Goal: Transaction & Acquisition: Purchase product/service

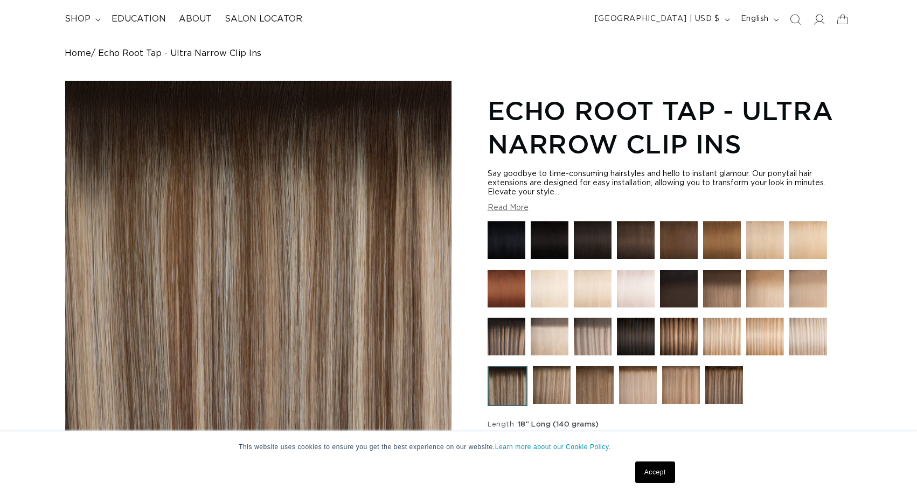
scroll to position [205, 0]
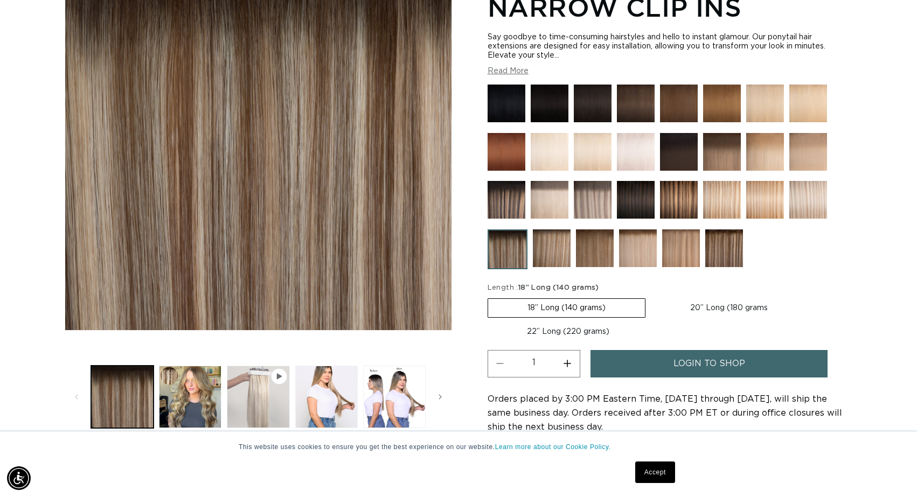
click at [260, 406] on button "Play video 1 in gallery view" at bounding box center [258, 397] width 62 height 62
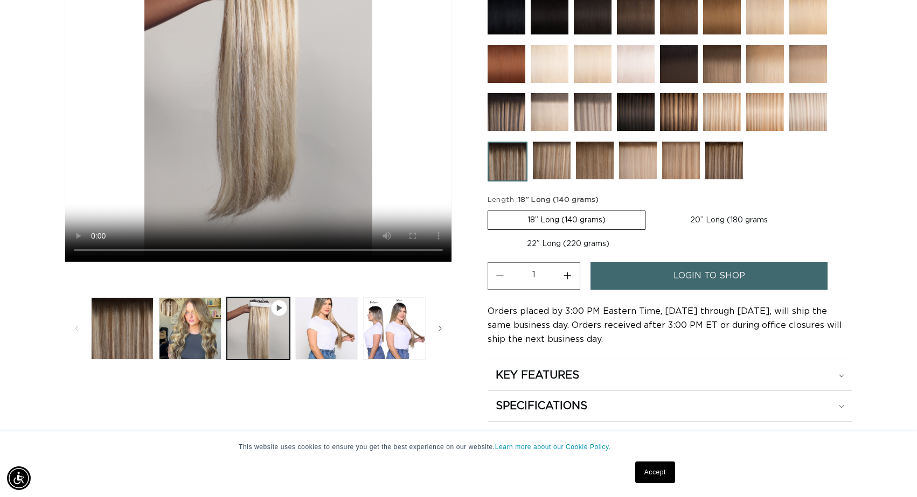
scroll to position [0, 840]
click at [661, 277] on link "login to shop" at bounding box center [708, 275] width 237 height 27
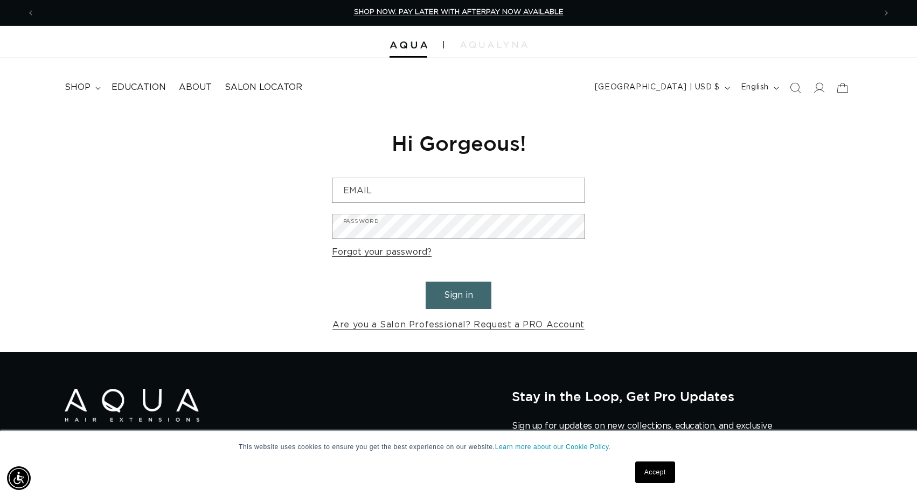
scroll to position [0, 1681]
click at [443, 325] on link "Are you a Salon Professional? Request a PRO Account" at bounding box center [458, 325] width 252 height 16
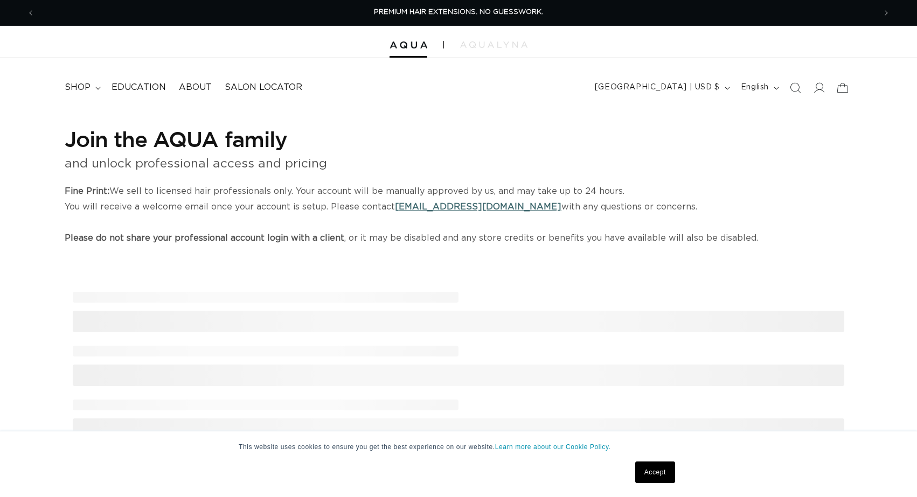
select select "US"
select select "[GEOGRAPHIC_DATA]"
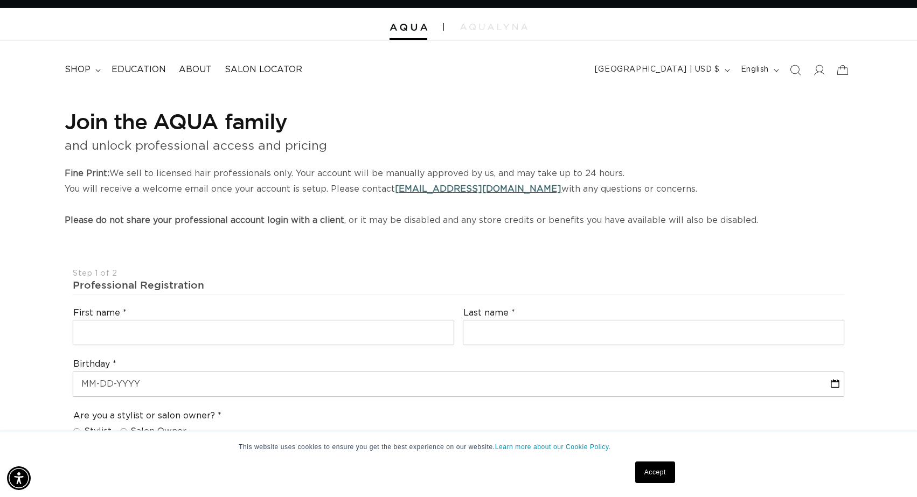
scroll to position [0, 1681]
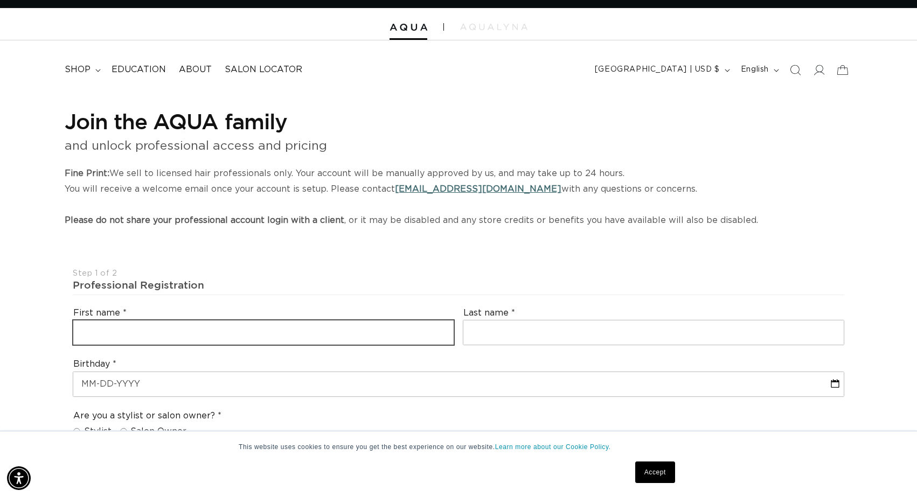
click at [440, 324] on input "text" at bounding box center [263, 333] width 380 height 24
type input "Amber"
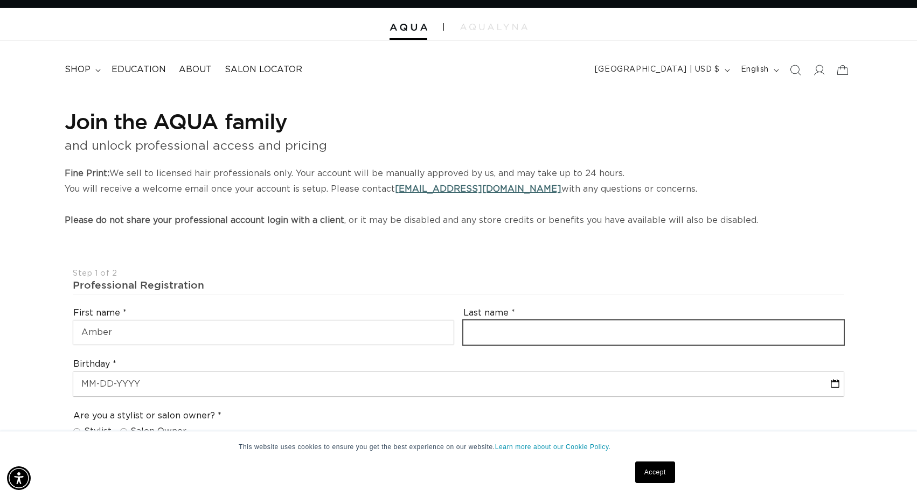
type input "Miller"
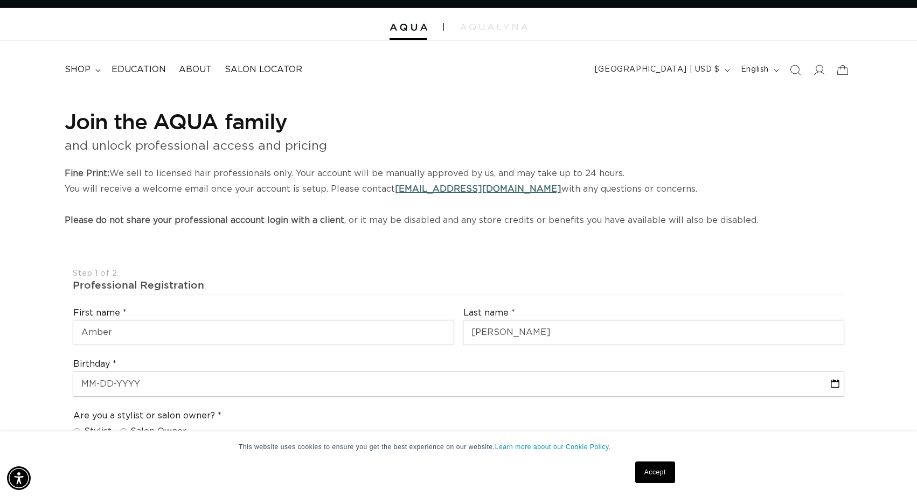
type input "ambermiller0614@gmail.com"
type input "+15709824464"
select select "Pennsylvania"
type input "18322"
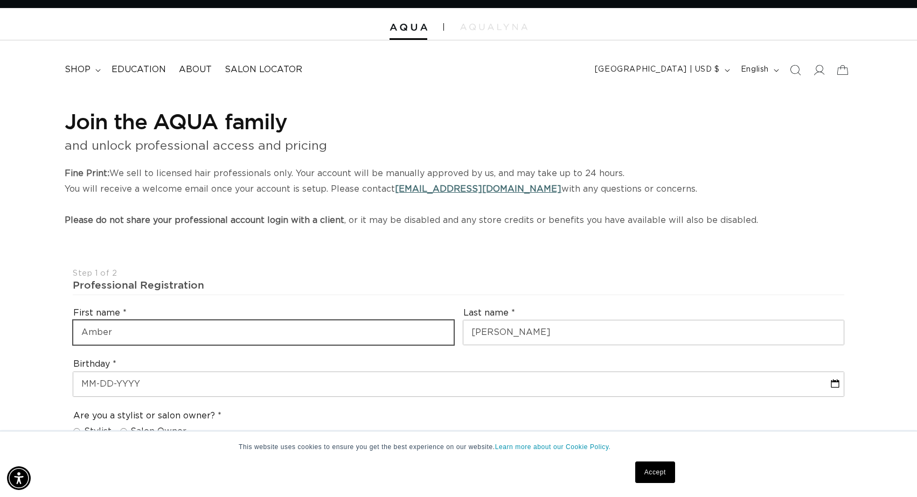
type input "+1 570 982 4464"
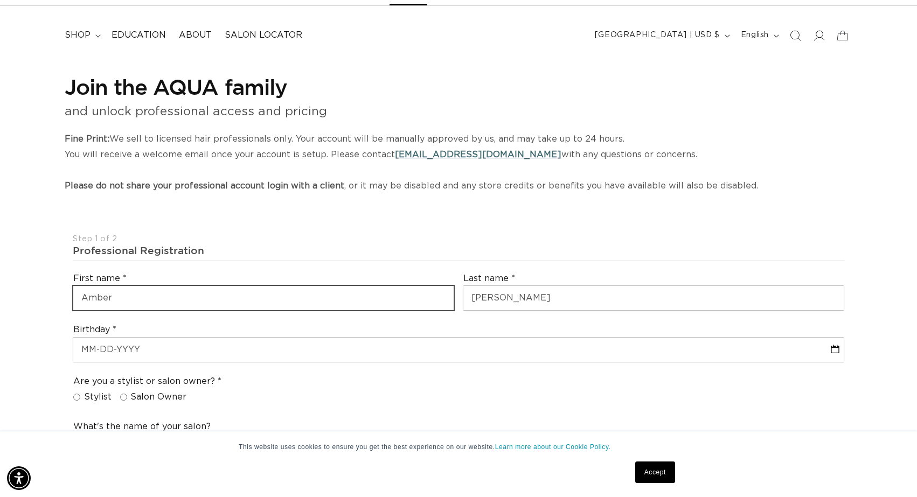
scroll to position [0, 0]
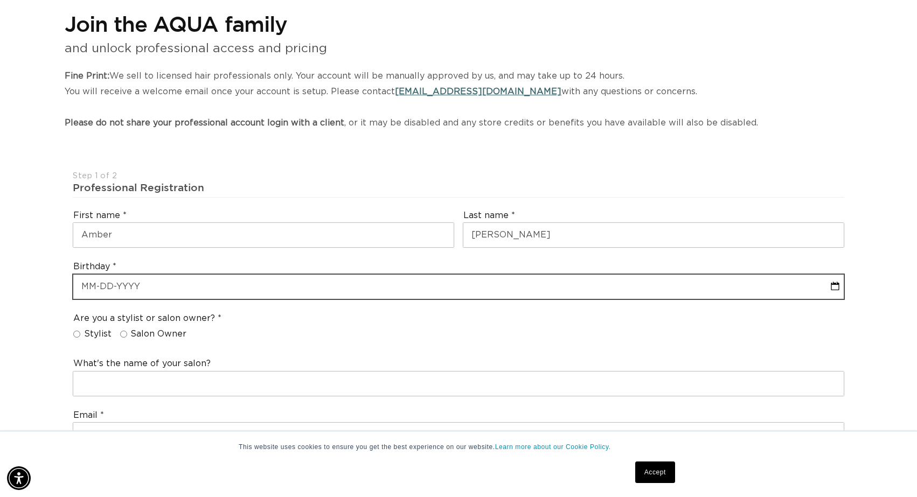
select select "9"
select select "2025"
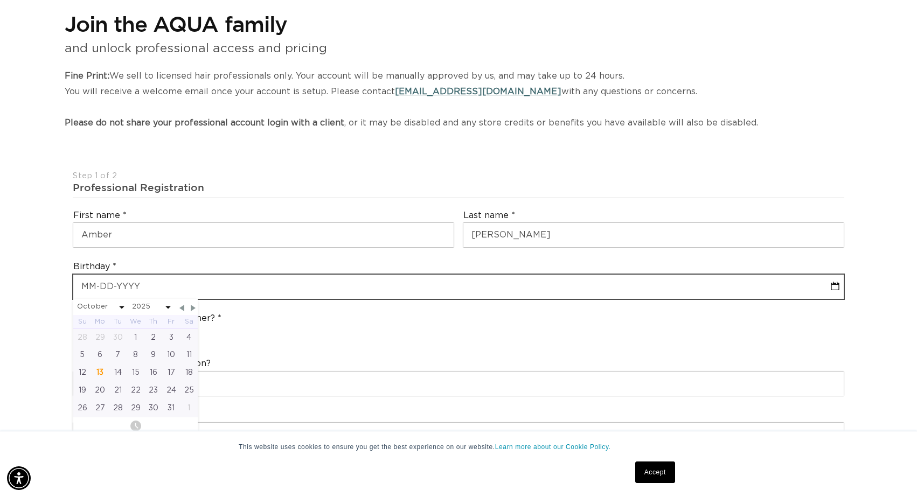
click at [149, 291] on input "text" at bounding box center [458, 287] width 770 height 24
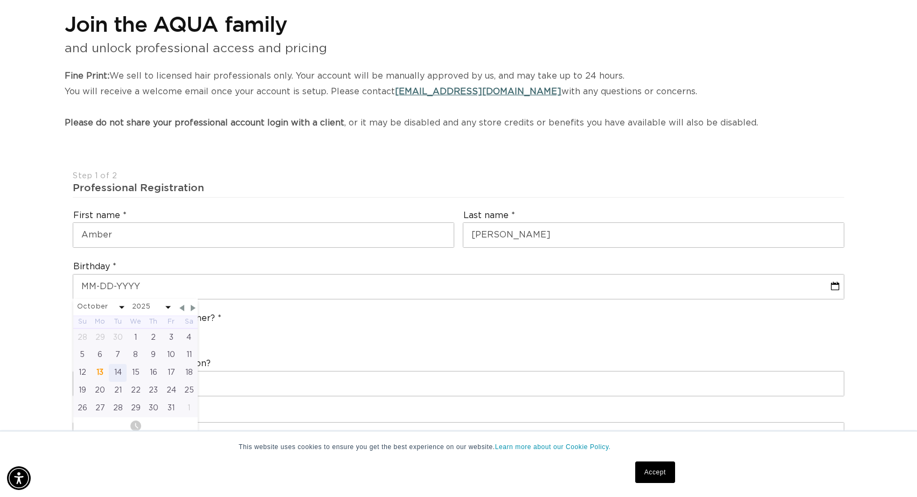
click at [120, 372] on div "14" at bounding box center [118, 373] width 18 height 18
type input "10-14-2025"
select select "9"
select select "2025"
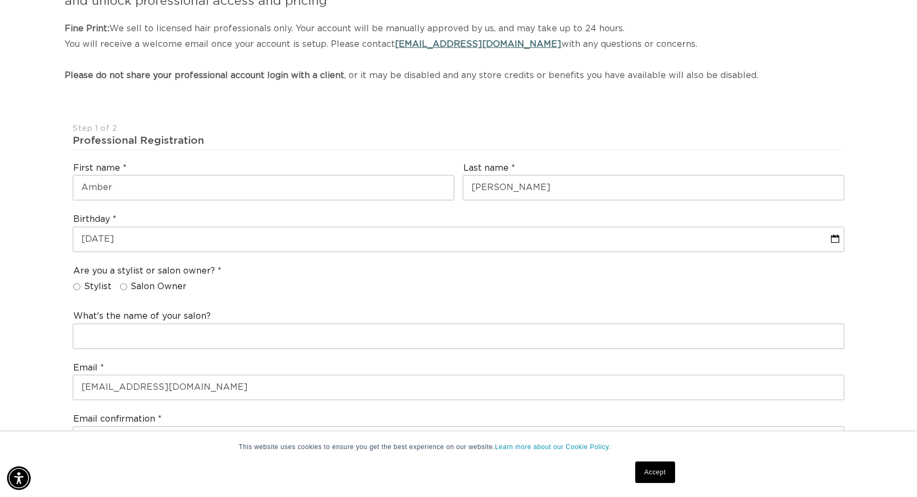
click at [96, 284] on span "Stylist" at bounding box center [97, 286] width 27 height 11
click at [80, 284] on input "Stylist" at bounding box center [76, 286] width 7 height 7
radio input "true"
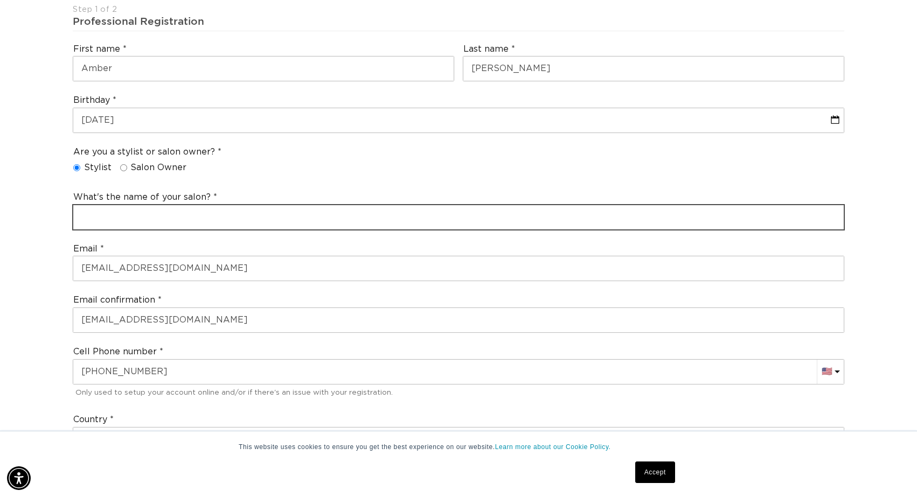
click at [110, 221] on input "text" at bounding box center [458, 217] width 770 height 24
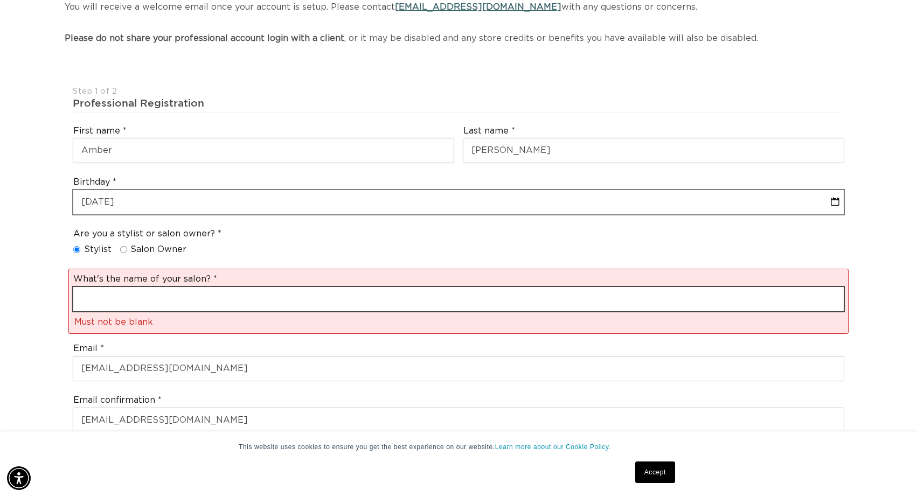
scroll to position [0, 1681]
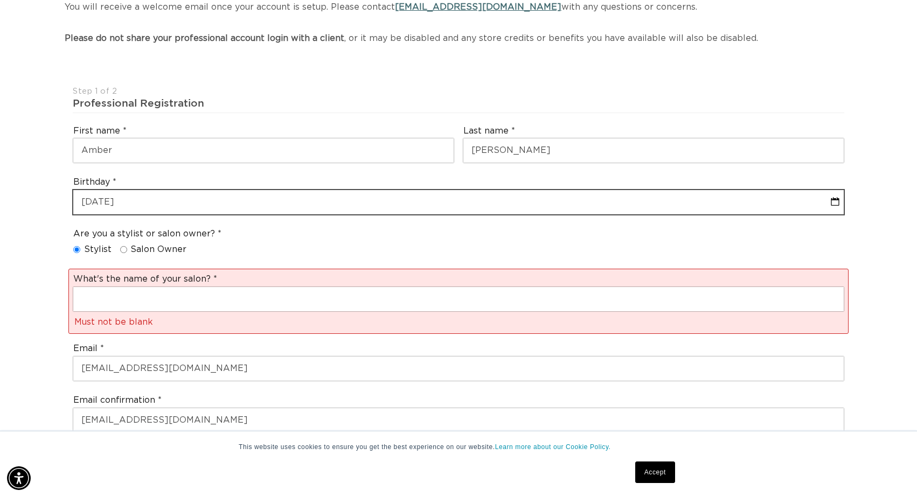
select select "9"
select select "2025"
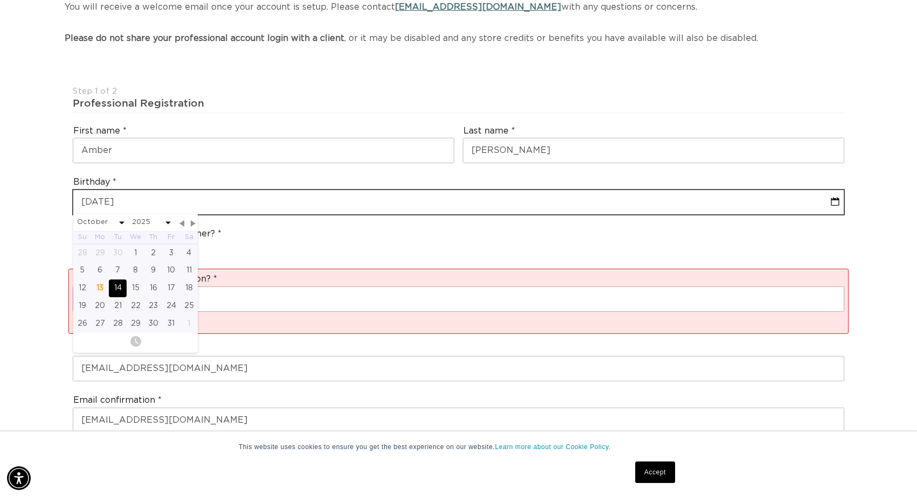
click at [327, 201] on input "10-14-2025" at bounding box center [458, 202] width 770 height 24
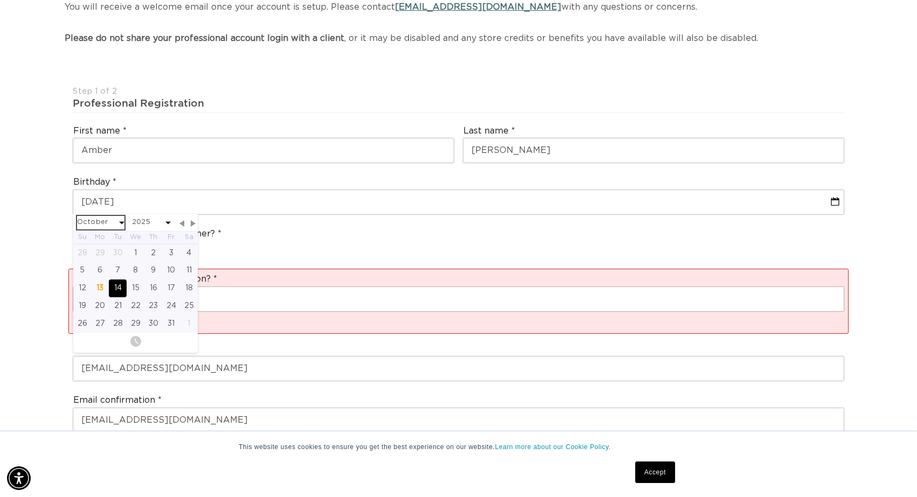
click at [105, 218] on select "January February March April May June July August September October November De…" at bounding box center [100, 222] width 47 height 13
select select "4"
select select "2025"
click at [172, 273] on div "9" at bounding box center [171, 271] width 18 height 18
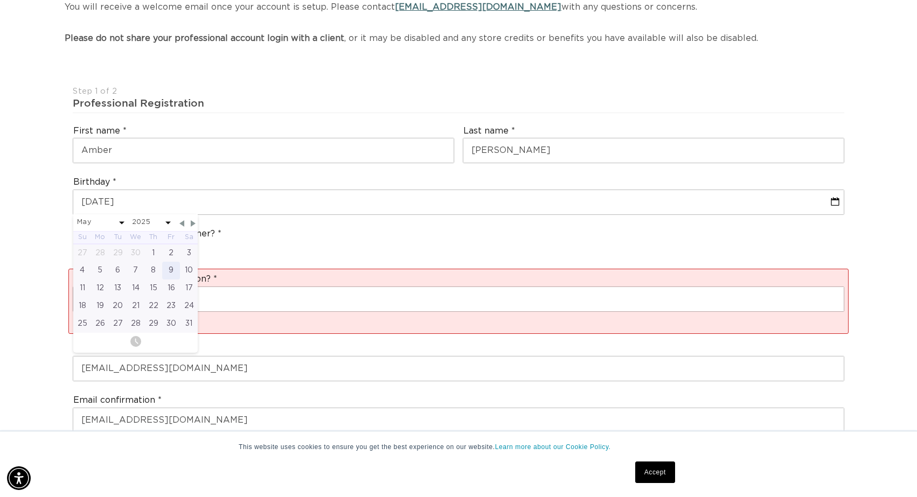
type input "05-09-2025"
select select "4"
select select "2025"
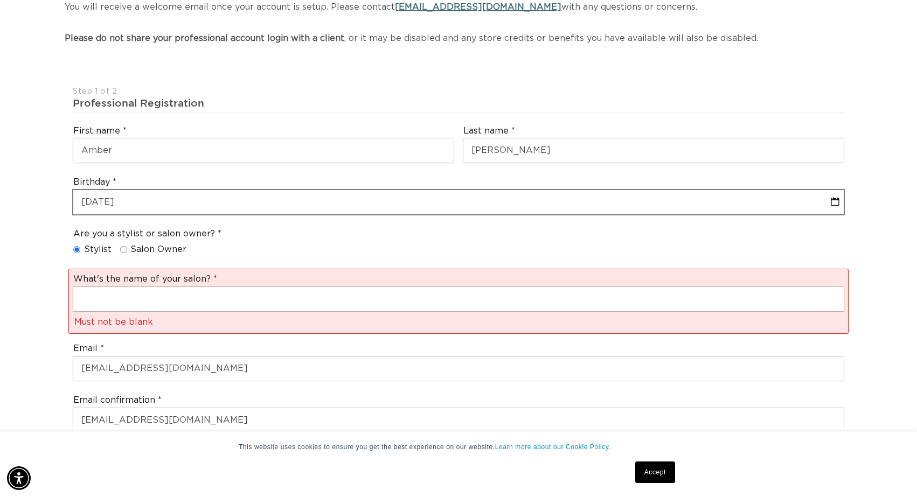
scroll to position [0, 840]
click at [145, 201] on input "05-09-2025" at bounding box center [458, 202] width 770 height 24
select select "4"
select select "2025"
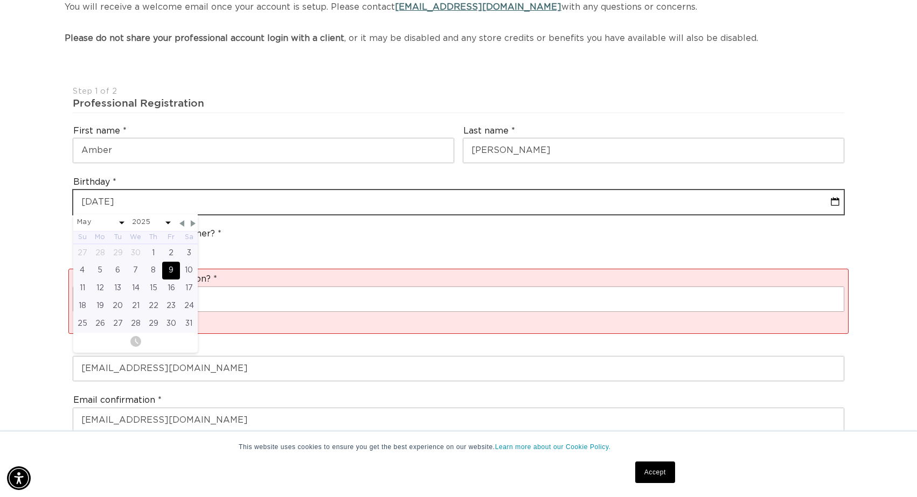
scroll to position [0, 1681]
click at [836, 200] on input "05-09-2025" at bounding box center [458, 202] width 770 height 24
click at [125, 201] on input "05-09-2025" at bounding box center [458, 202] width 770 height 24
click at [138, 202] on input "05-09-2025" at bounding box center [458, 202] width 770 height 24
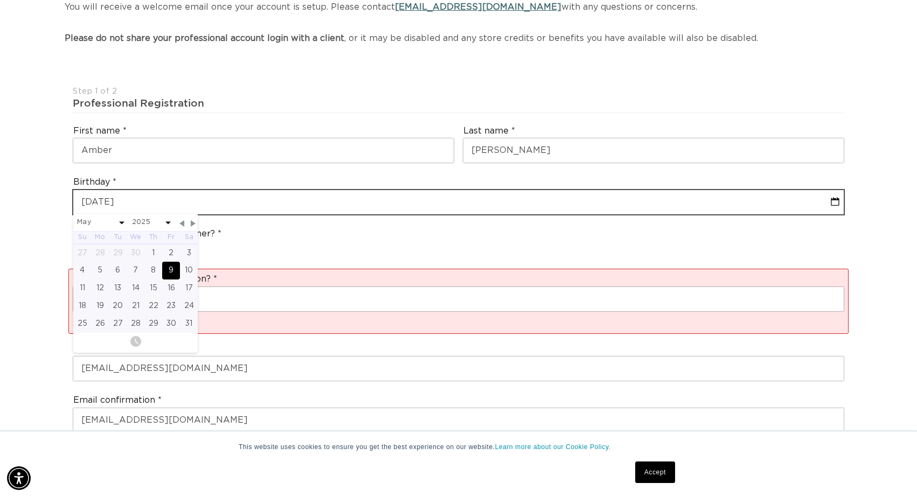
type input "05-09-202"
select select "4"
select select "2025"
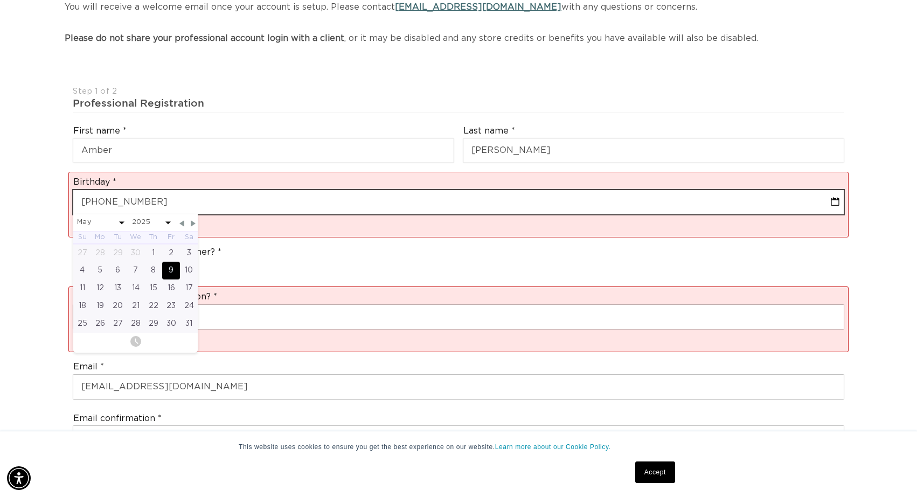
type input "05-09-20"
select select "4"
select select "2025"
type input "05-09-200"
select select "4"
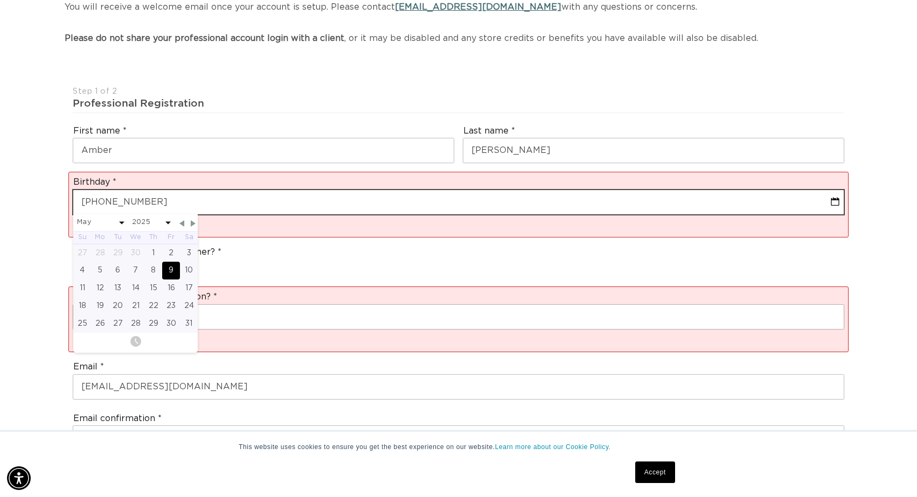
select select "2025"
type input "05-09-2000"
select select "4"
select select "2000"
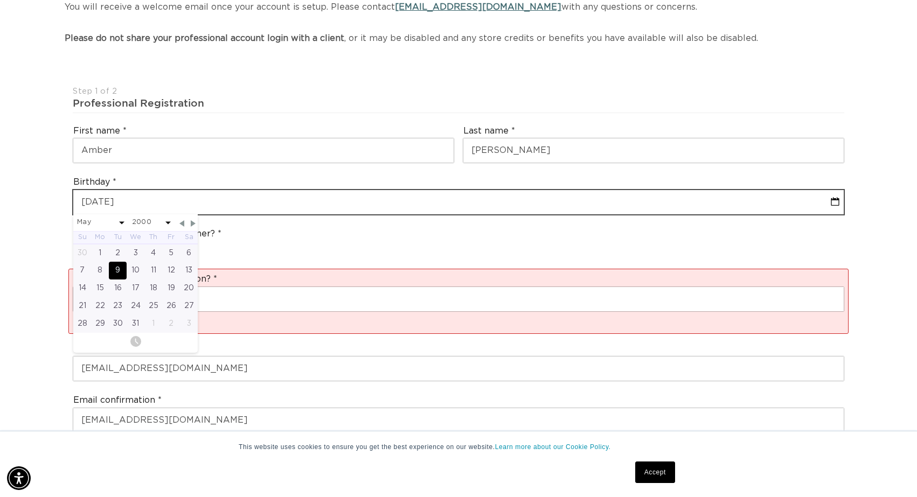
type input "05-09-2000"
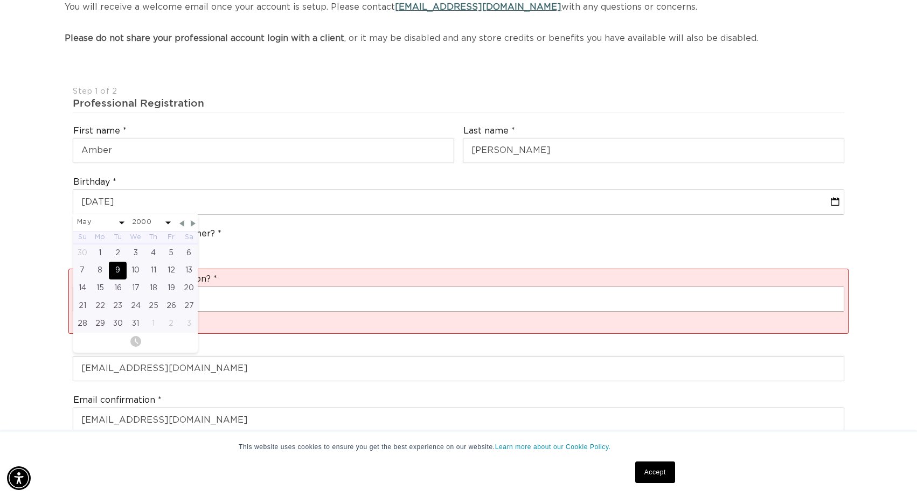
click at [269, 250] on div "Are you a stylist or salon owner? Stylist Salon Owner" at bounding box center [458, 244] width 780 height 41
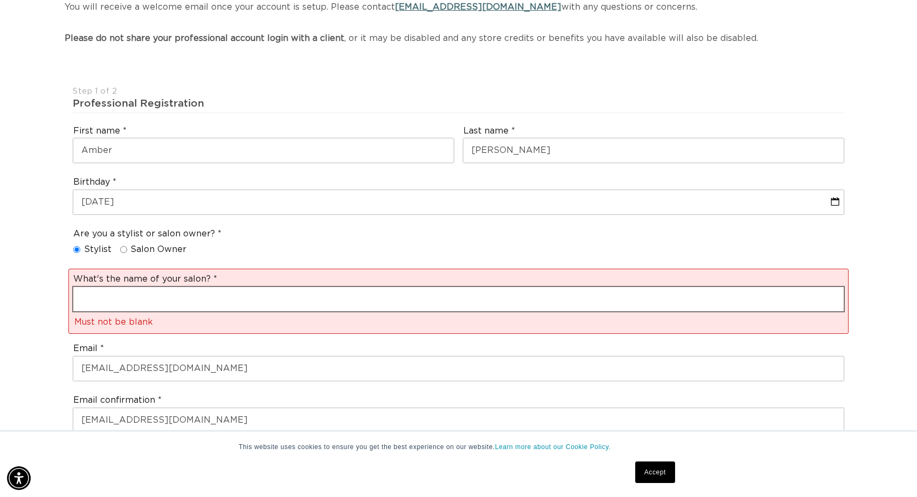
scroll to position [0, 1681]
click at [171, 298] on input "text" at bounding box center [458, 299] width 770 height 24
paste input "holiday hair salon"
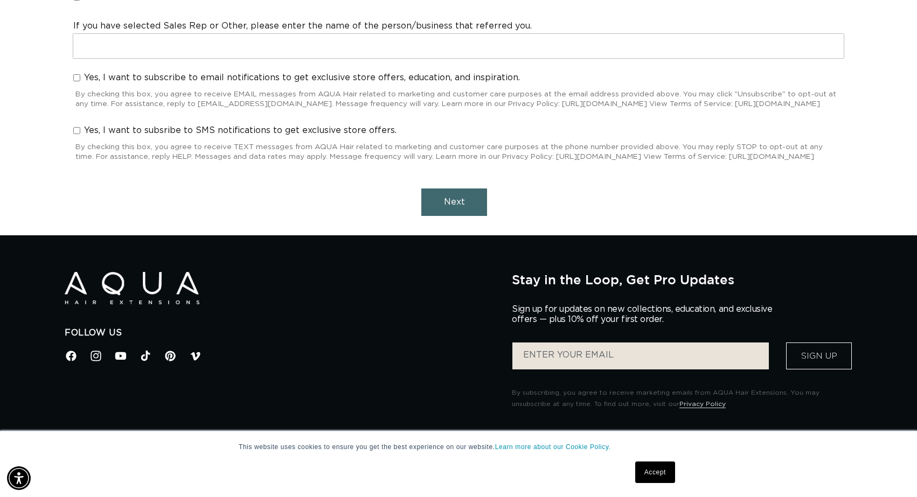
scroll to position [1106, 0]
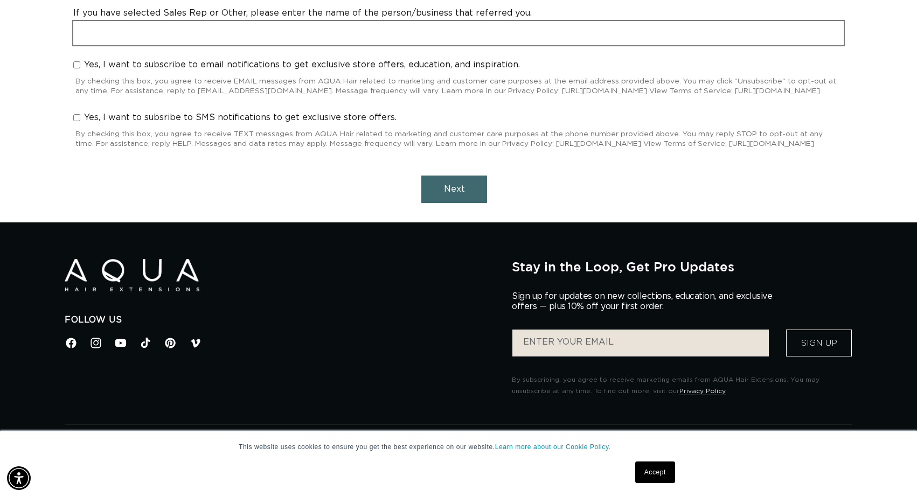
type input "holiday hair salon"
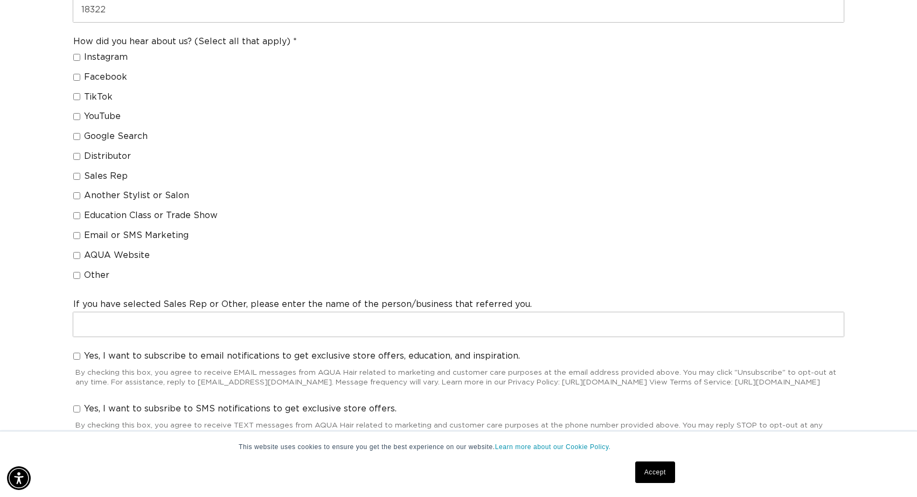
scroll to position [448, 0]
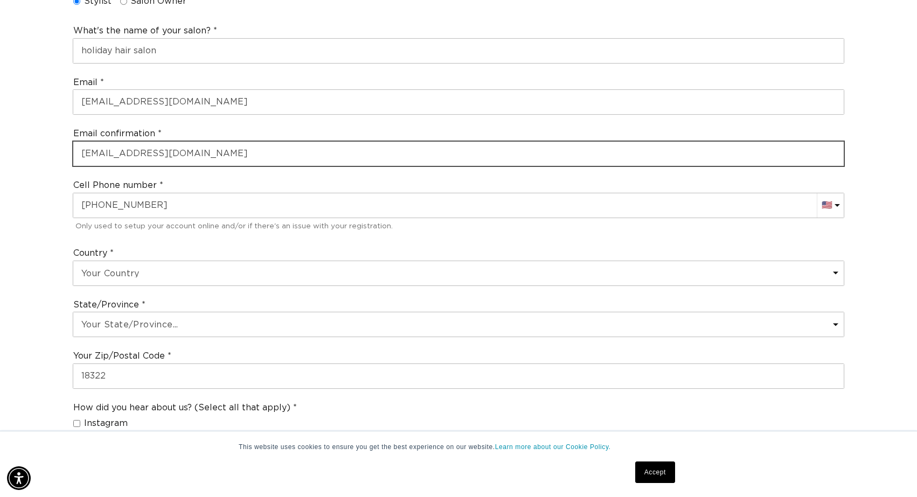
drag, startPoint x: 232, startPoint y: 157, endPoint x: 33, endPoint y: 134, distance: 200.1
click at [34, 134] on div "Join the AQUA family and unlock professional access and pricing Fine Print: We …" at bounding box center [458, 271] width 917 height 1218
paste input "peachypiper2000@gmail.com"
type input "peachypiper2000@gmail.com"
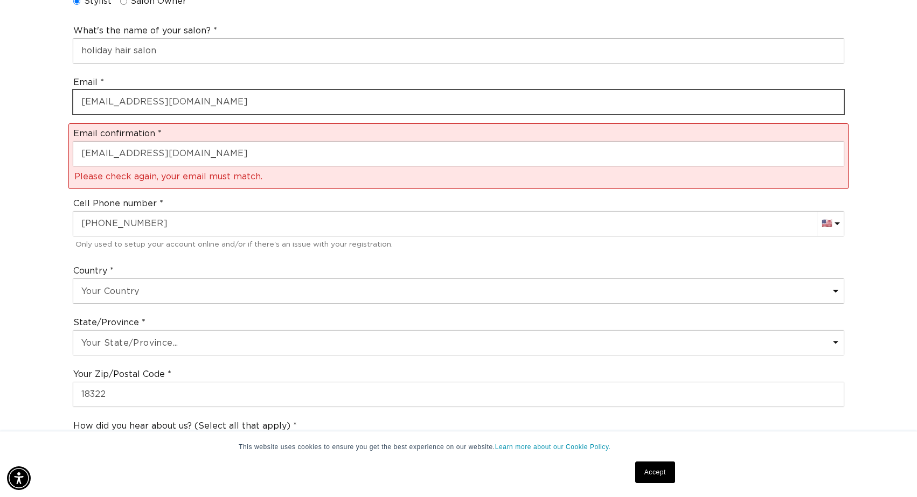
scroll to position [0, 0]
drag, startPoint x: 107, startPoint y: 101, endPoint x: 55, endPoint y: 99, distance: 52.3
click at [55, 100] on div "Join the AQUA family and unlock professional access and pricing Fine Print: We …" at bounding box center [458, 280] width 917 height 1236
drag, startPoint x: 250, startPoint y: 105, endPoint x: 0, endPoint y: 104, distance: 249.9
click at [0, 104] on div "Join the AQUA family and unlock professional access and pricing Fine Print: We …" at bounding box center [458, 280] width 917 height 1236
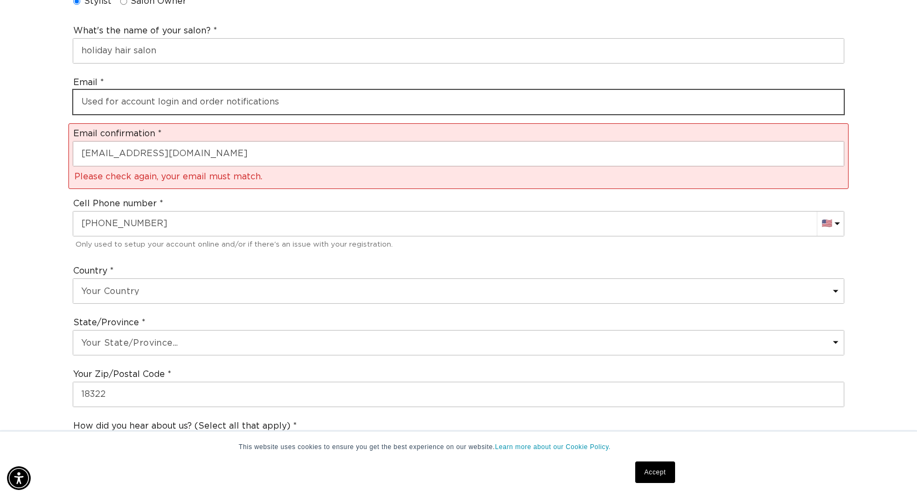
scroll to position [0, 840]
paste input "peachypiper2000@gmail.com"
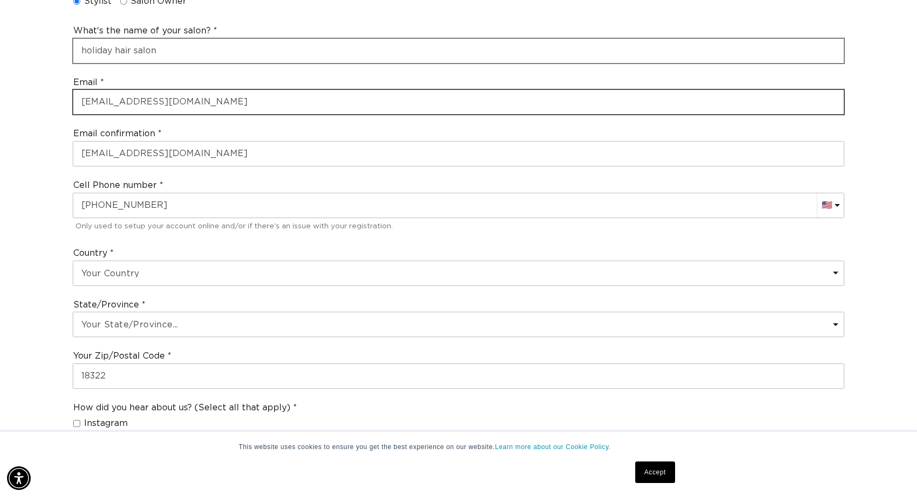
type input "peachypiper2000@gmail.com"
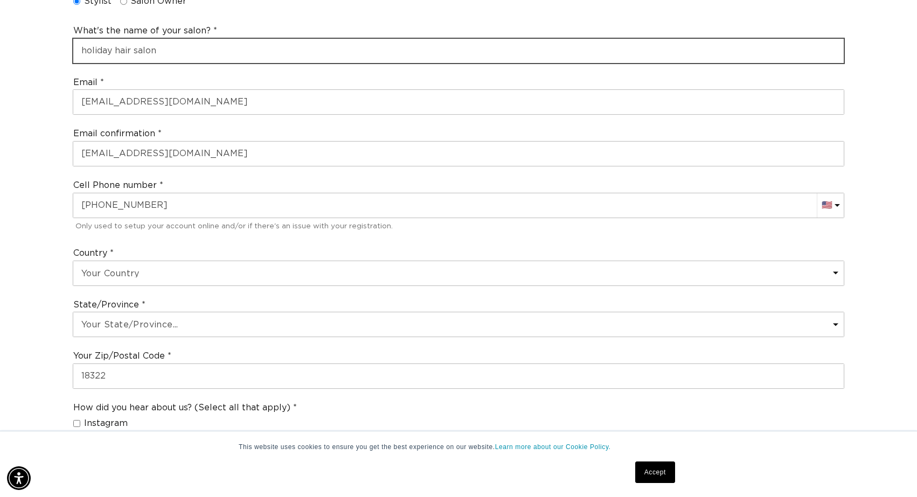
click at [85, 52] on input "holiday hair salon" at bounding box center [458, 51] width 770 height 24
click at [119, 50] on input "Holiday hair salon" at bounding box center [458, 51] width 770 height 24
drag, startPoint x: 138, startPoint y: 50, endPoint x: 145, endPoint y: 20, distance: 29.9
click at [138, 50] on input "Holiday Hair salon" at bounding box center [458, 51] width 770 height 24
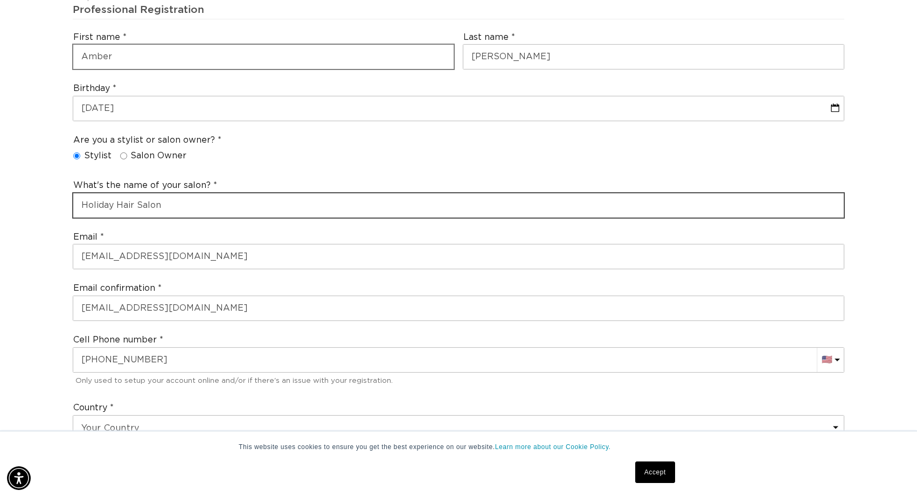
scroll to position [0, 840]
type input "Holiday Hair Salon"
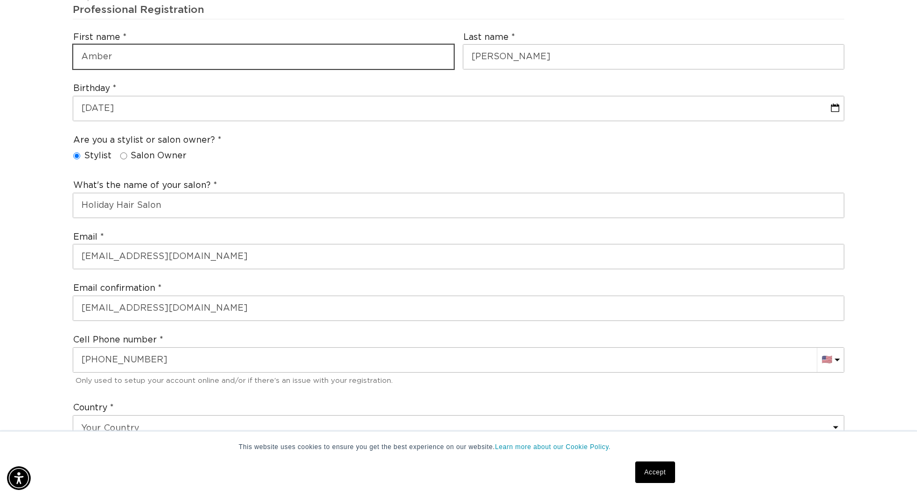
drag, startPoint x: 171, startPoint y: 59, endPoint x: 41, endPoint y: 43, distance: 130.2
click at [42, 43] on div "Join the AQUA family and unlock professional access and pricing Fine Print: We …" at bounding box center [458, 426] width 917 height 1218
type input "Piper"
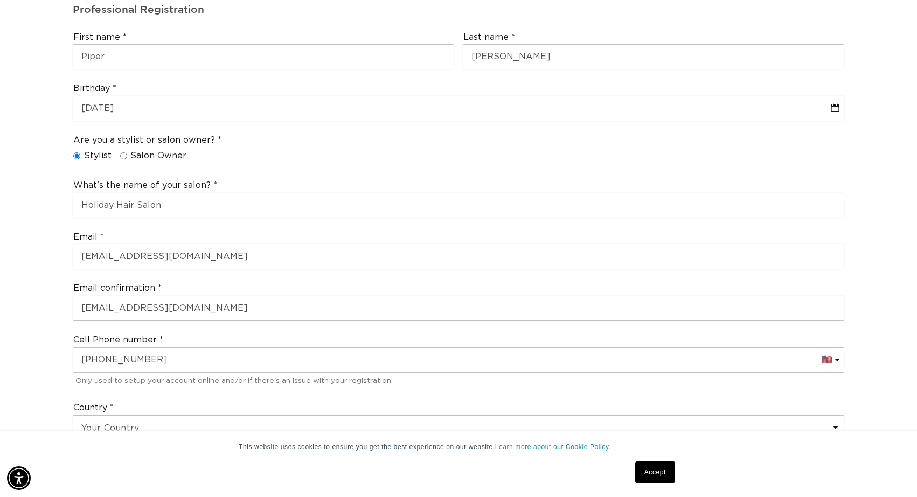
click at [337, 136] on div "Are you a stylist or salon owner? Stylist Salon Owner" at bounding box center [458, 150] width 780 height 41
click at [13, 153] on div "Join the AQUA family and unlock professional access and pricing Fine Print: We …" at bounding box center [458, 426] width 917 height 1218
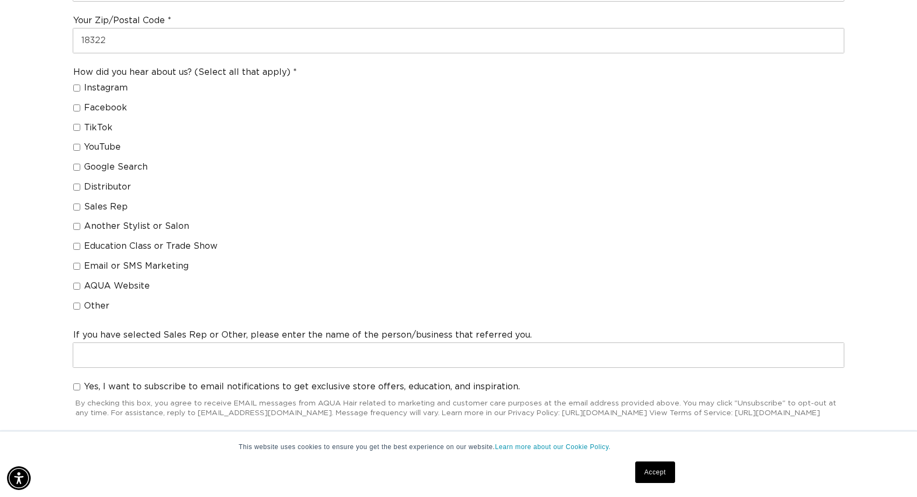
click at [103, 127] on span "TikTok" at bounding box center [98, 127] width 29 height 11
click at [80, 127] on input "TikTok" at bounding box center [76, 127] width 7 height 7
checkbox input "true"
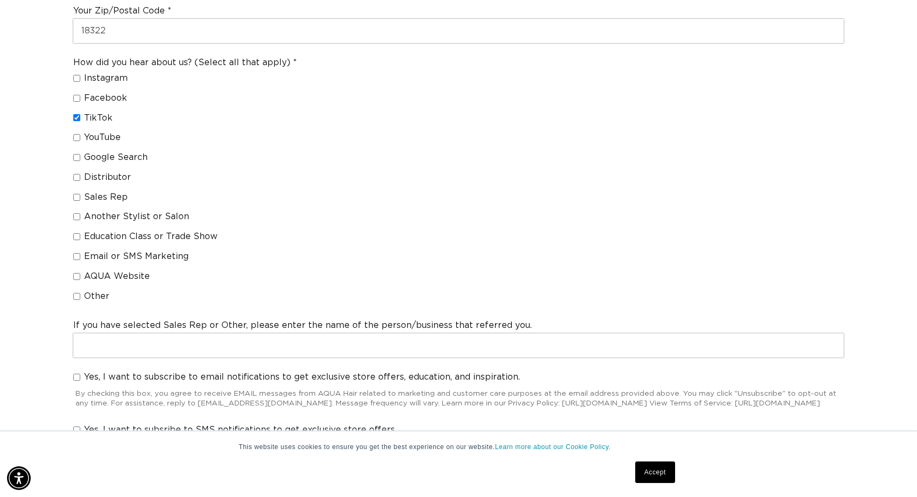
scroll to position [472, 0]
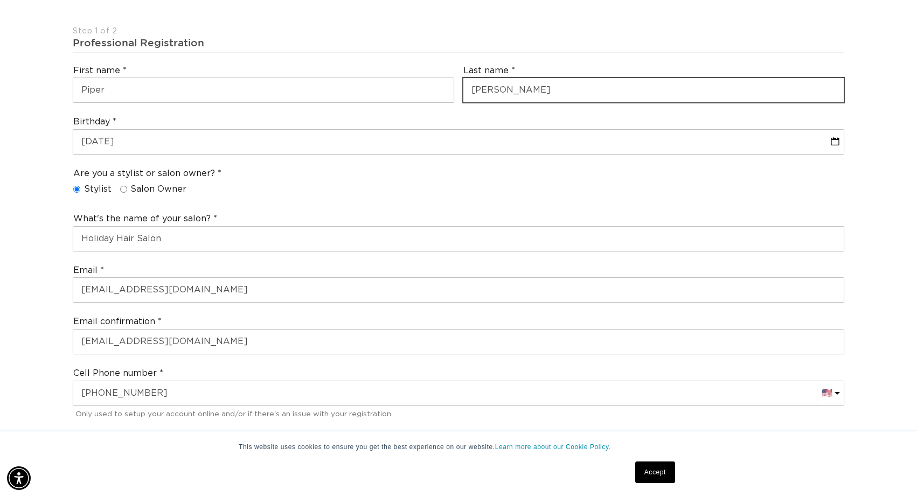
click at [508, 88] on input "Miller" at bounding box center [653, 90] width 380 height 24
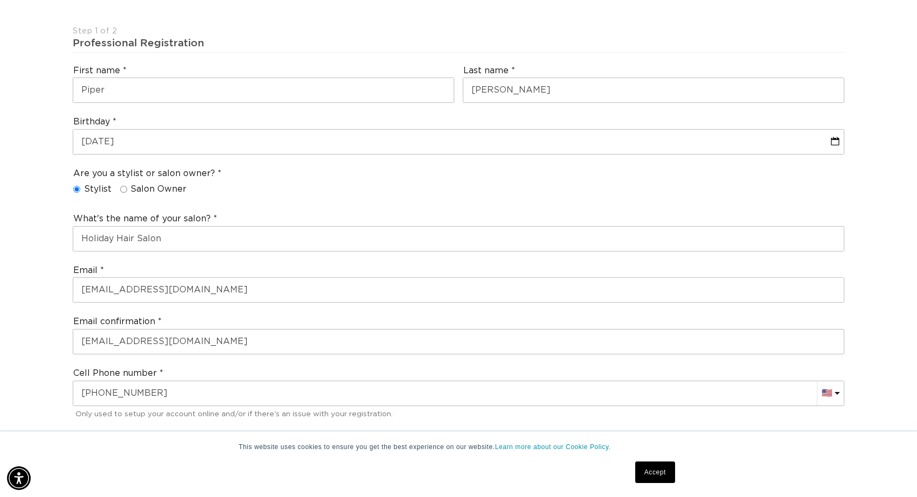
click at [455, 113] on div "Birthday 05-09-2000 calendar" at bounding box center [458, 135] width 780 height 47
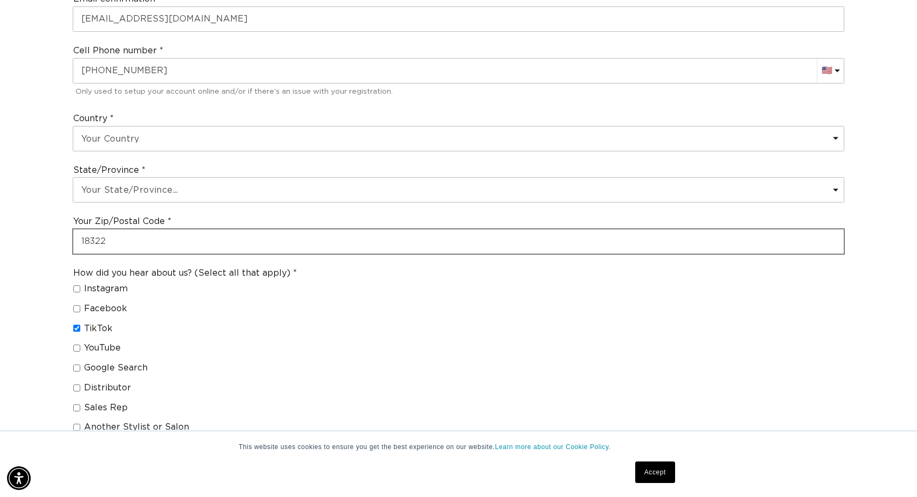
scroll to position [0, 840]
drag, startPoint x: 113, startPoint y: 241, endPoint x: 32, endPoint y: 226, distance: 81.8
click at [32, 228] on div "Join the AQUA family and unlock professional access and pricing Fine Print: We …" at bounding box center [458, 137] width 917 height 1218
paste input "18235"
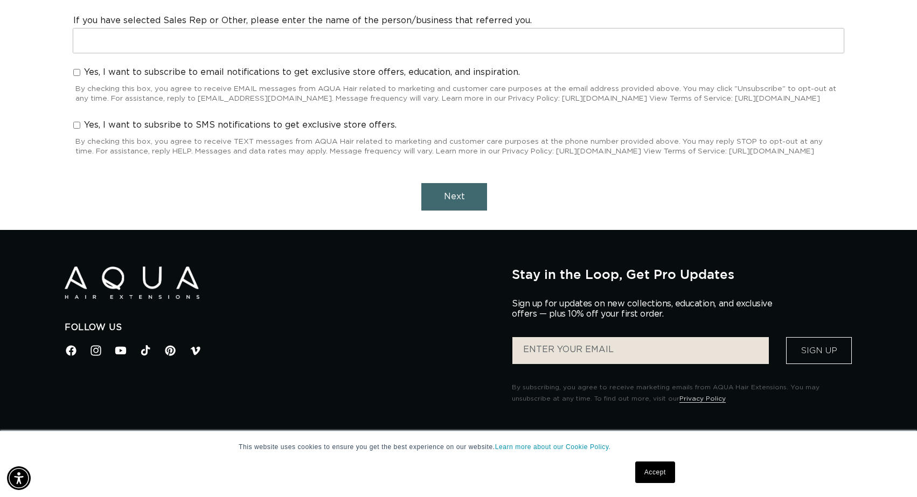
scroll to position [0, 0]
type input "18235"
click at [125, 74] on span "Yes, I want to subscribe to email notifications to get exclusive store offers, …" at bounding box center [302, 72] width 436 height 11
click at [80, 74] on input "Yes, I want to subscribe to email notifications to get exclusive store offers, …" at bounding box center [76, 72] width 7 height 7
checkbox input "true"
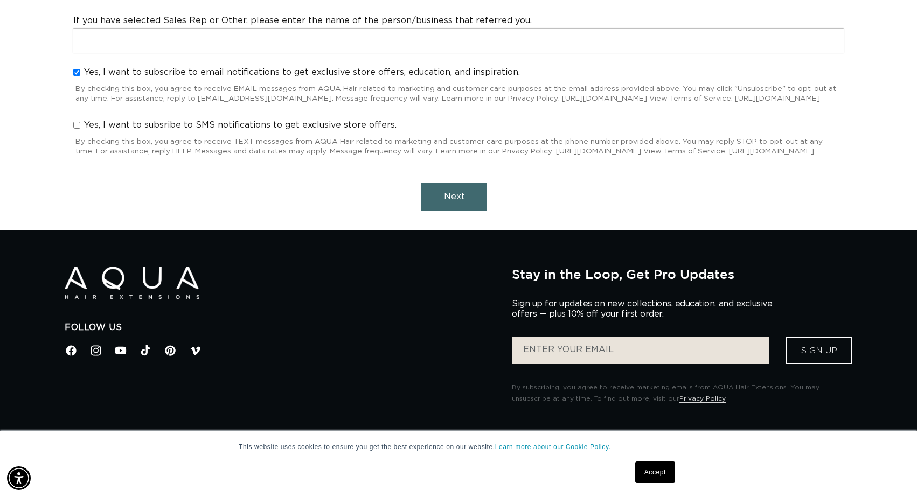
click at [120, 129] on span "Yes, I want to subsribe to SMS notifications to get exclusive store offers." at bounding box center [240, 125] width 312 height 11
click at [80, 129] on input "Yes, I want to subsribe to SMS notifications to get exclusive store offers." at bounding box center [76, 125] width 7 height 7
click at [124, 131] on span "Yes, I want to subsribe to SMS notifications to get exclusive store offers." at bounding box center [240, 125] width 312 height 11
click at [80, 129] on input "Yes, I want to subsribe to SMS notifications to get exclusive store offers." at bounding box center [76, 125] width 7 height 7
click at [170, 122] on div "Yes, I want to subsribe to SMS notifications to get exclusive store offers. By …" at bounding box center [458, 139] width 780 height 53
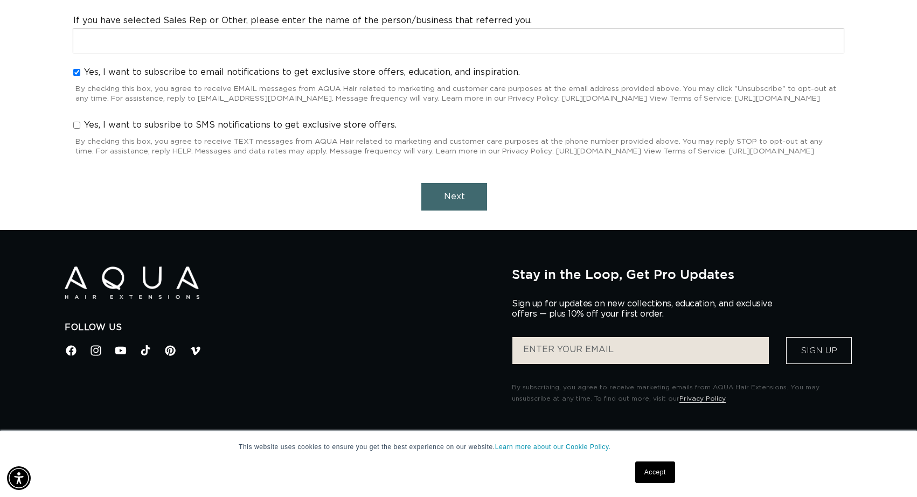
click at [170, 131] on span "Yes, I want to subsribe to SMS notifications to get exclusive store offers." at bounding box center [240, 125] width 312 height 11
click at [80, 129] on input "Yes, I want to subsribe to SMS notifications to get exclusive store offers." at bounding box center [76, 125] width 7 height 7
checkbox input "true"
click at [435, 211] on button "Next" at bounding box center [454, 196] width 66 height 27
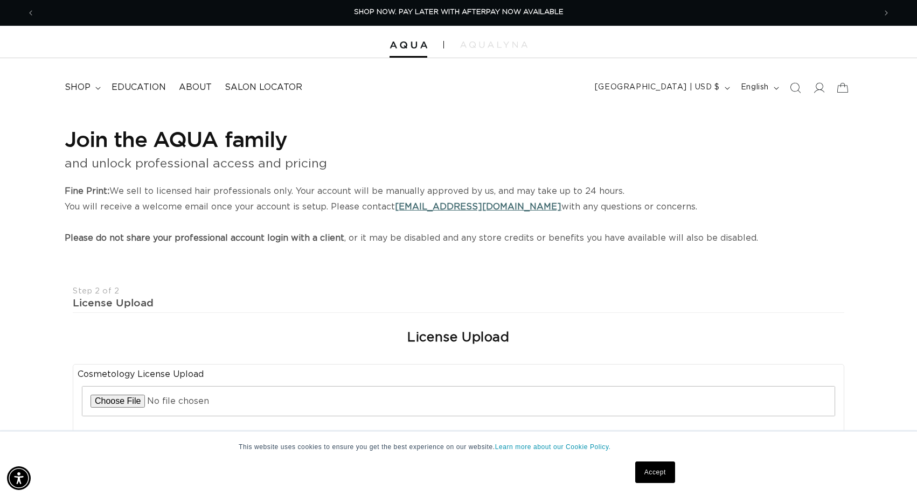
click at [392, 53] on div at bounding box center [458, 42] width 917 height 32
click at [499, 46] on img at bounding box center [493, 44] width 67 height 6
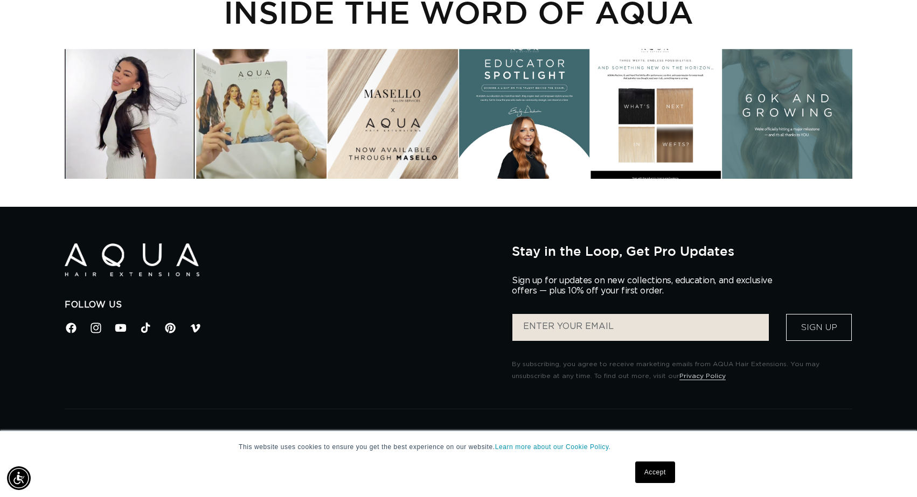
scroll to position [0, 1681]
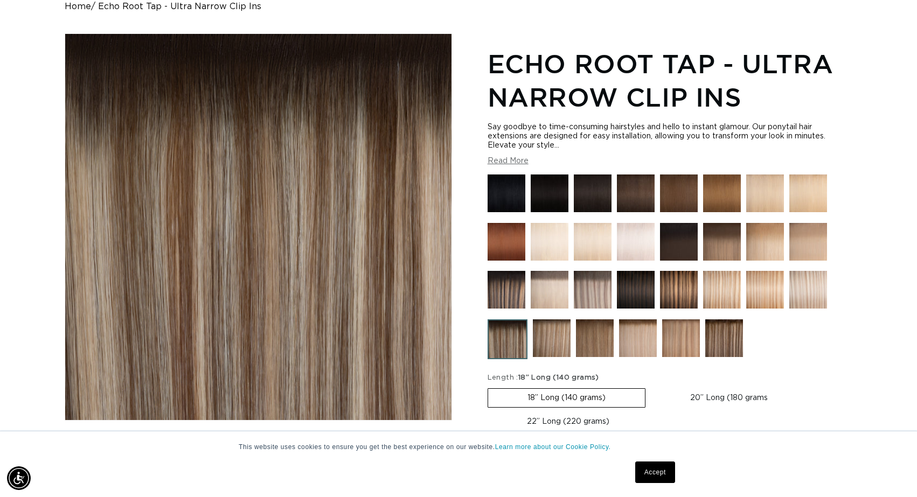
scroll to position [154, 0]
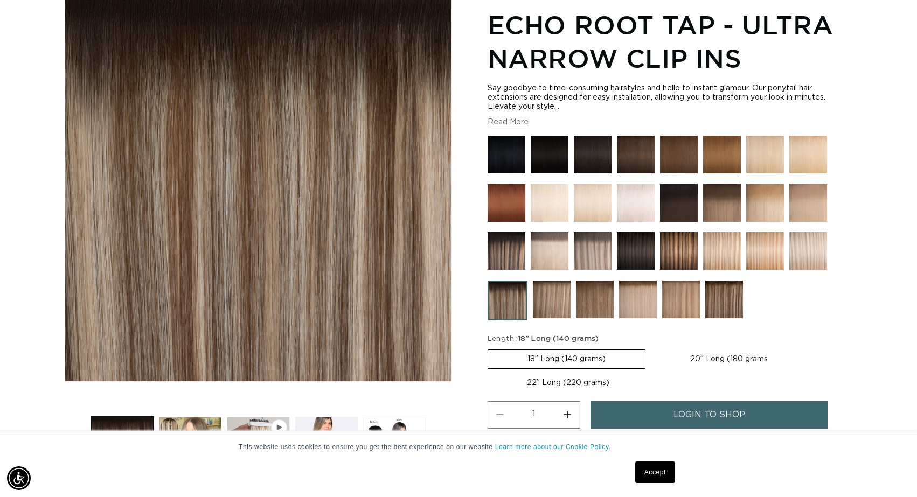
click at [582, 376] on label "22” Long (220 grams) Variant sold out or unavailable" at bounding box center [568, 383] width 161 height 18
click at [812, 348] on input "22” Long (220 grams) Variant sold out or unavailable" at bounding box center [812, 347] width 1 height 1
radio input "true"
click at [652, 411] on link "login to shop" at bounding box center [708, 414] width 237 height 27
